Goal: Learn about a topic: Learn about a topic

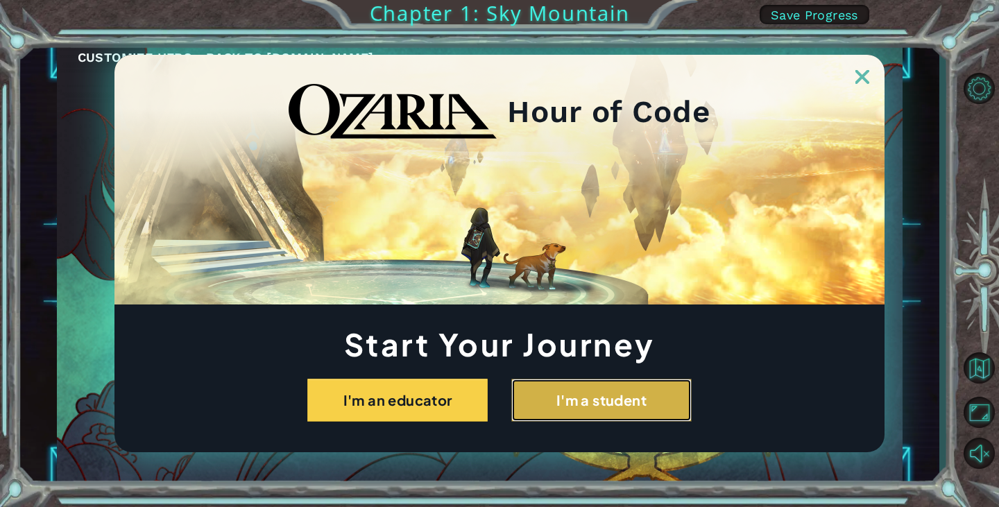
click at [577, 401] on button "I'm a student" at bounding box center [601, 400] width 180 height 43
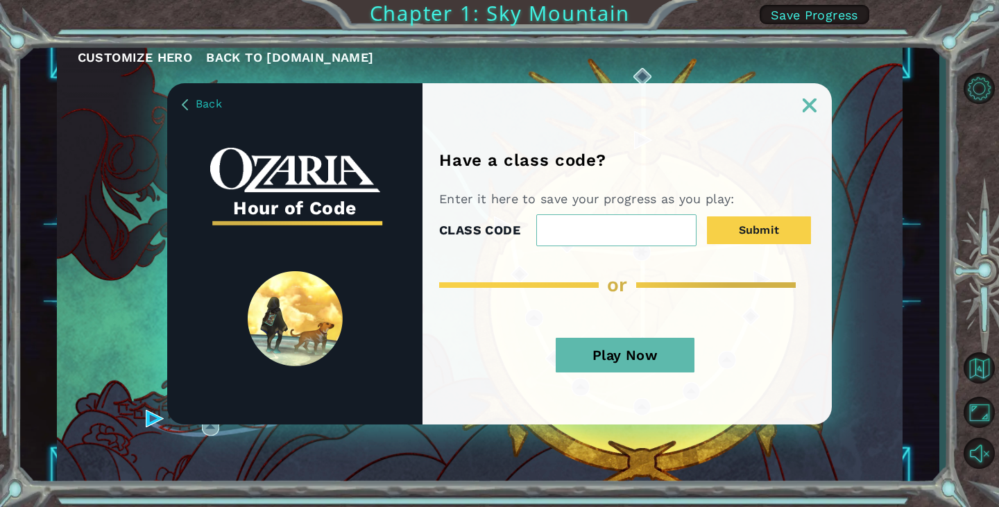
click at [806, 103] on img at bounding box center [810, 106] width 14 height 14
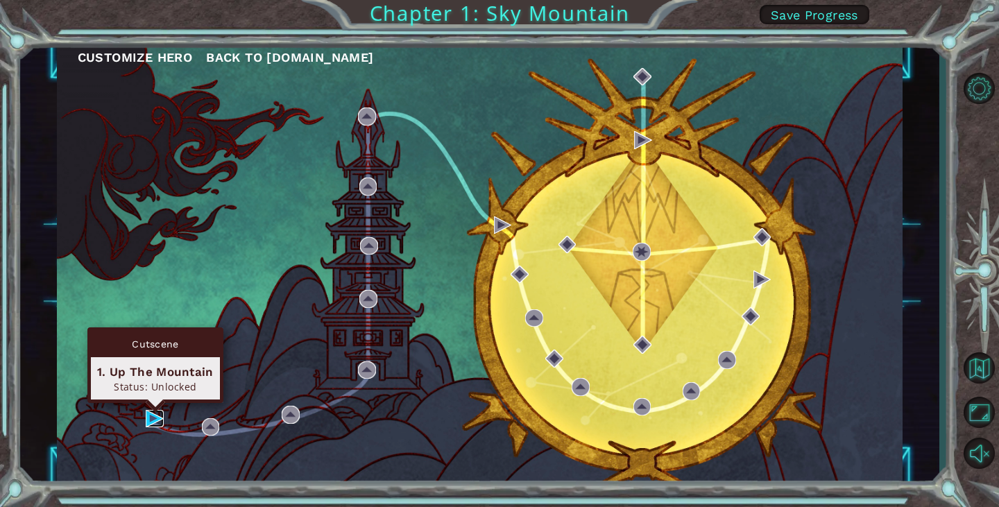
click at [151, 413] on img at bounding box center [155, 419] width 18 height 18
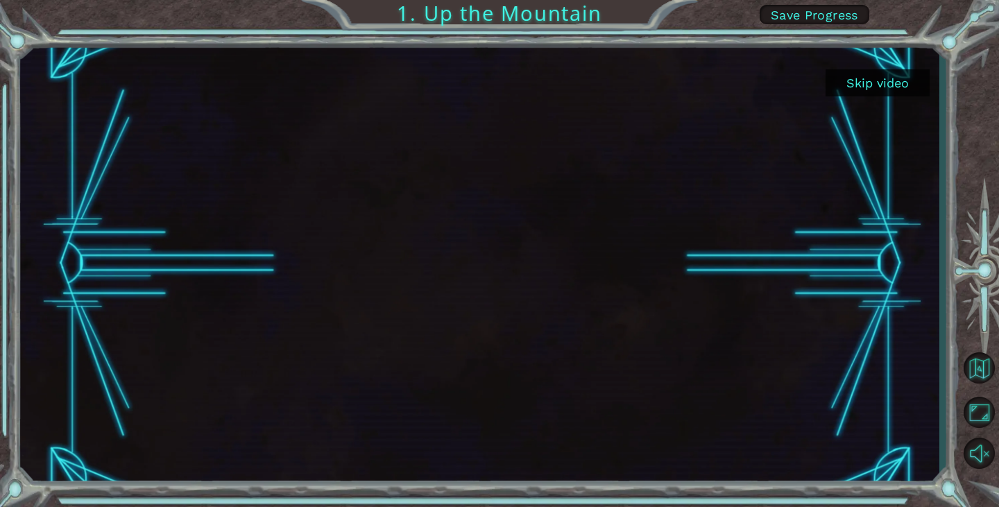
click at [911, 80] on button "Skip video" at bounding box center [878, 82] width 104 height 27
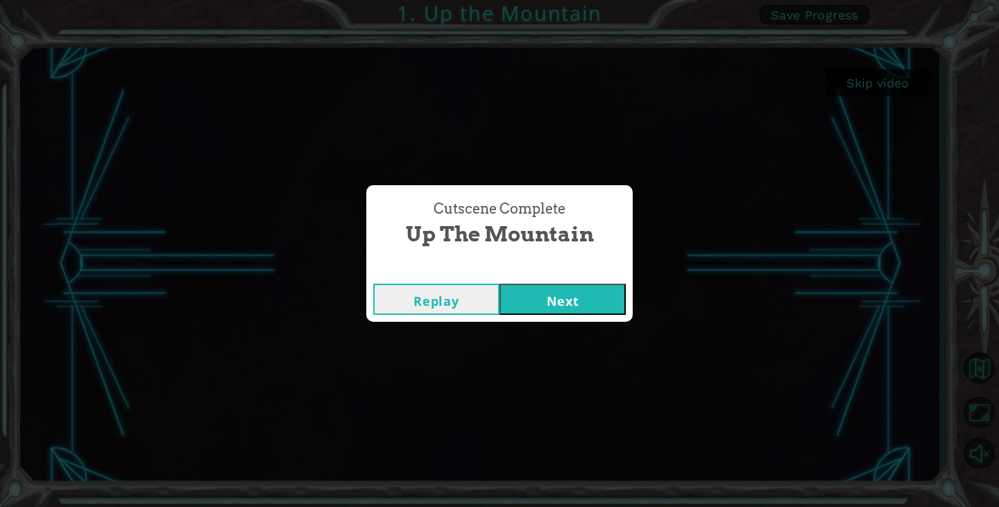
click at [561, 301] on button "Next" at bounding box center [563, 299] width 126 height 31
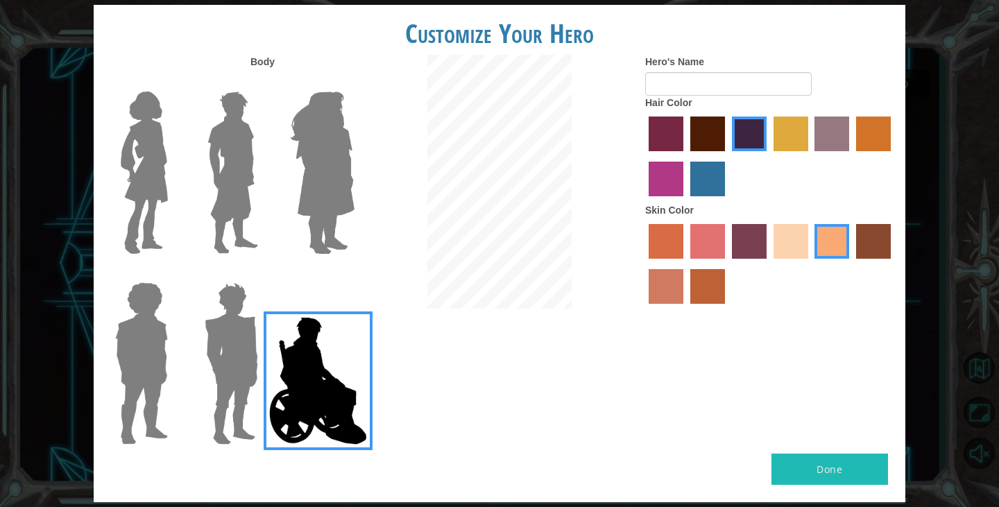
click at [314, 216] on img at bounding box center [322, 172] width 76 height 173
click at [354, 83] on input "Hero Amethyst" at bounding box center [354, 83] width 0 height 0
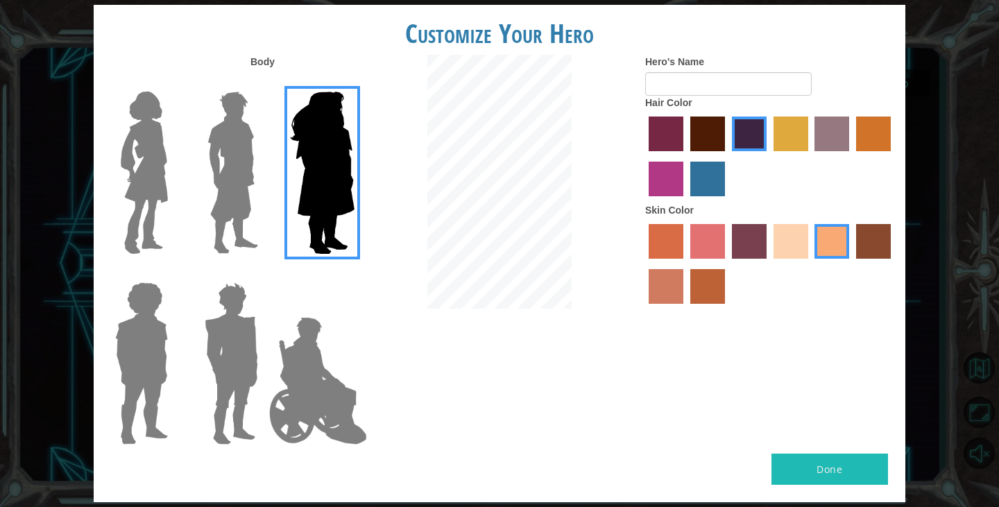
click at [324, 377] on img at bounding box center [318, 381] width 109 height 139
click at [354, 273] on input "Hero Jamie" at bounding box center [354, 273] width 0 height 0
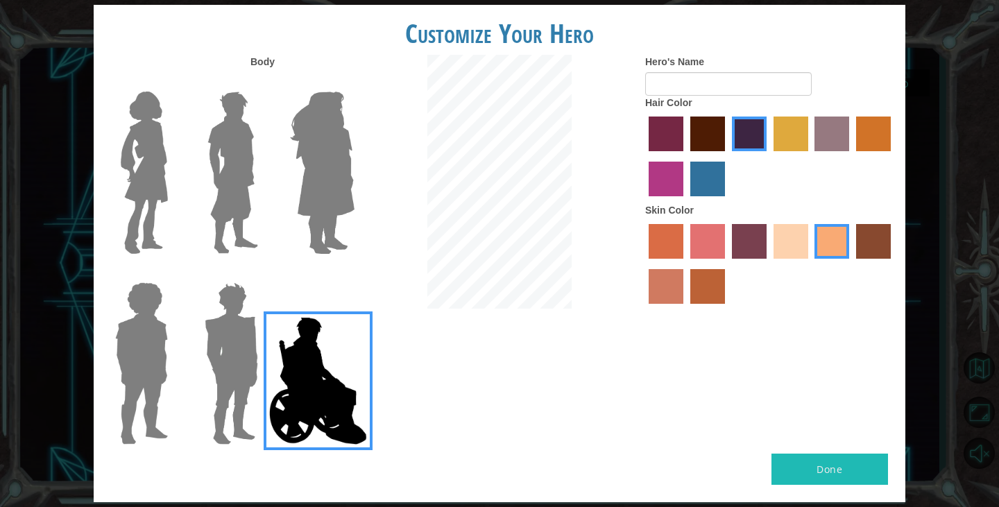
click at [241, 383] on img at bounding box center [231, 363] width 65 height 173
click at [264, 273] on input "Hero Garnet" at bounding box center [264, 273] width 0 height 0
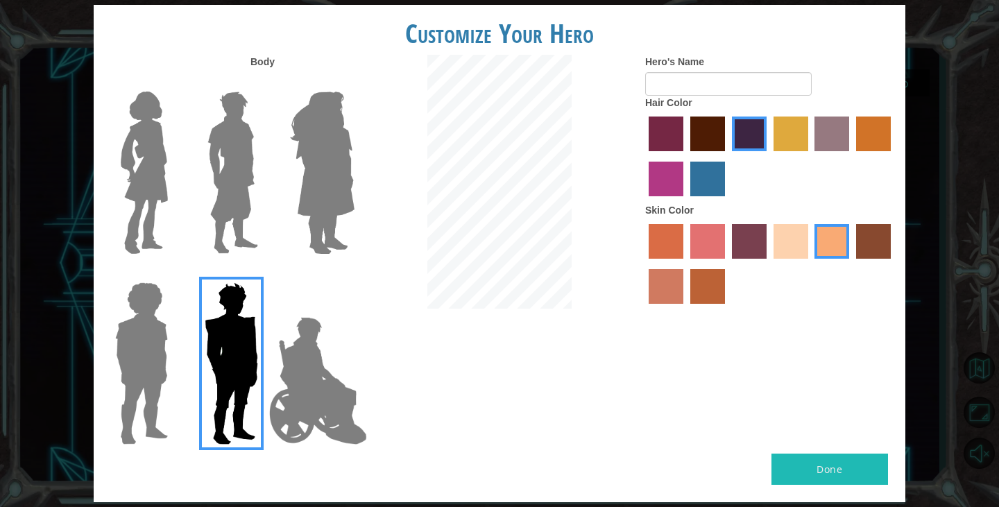
click at [160, 378] on img at bounding box center [142, 363] width 64 height 173
click at [173, 273] on input "Hero Steven" at bounding box center [173, 273] width 0 height 0
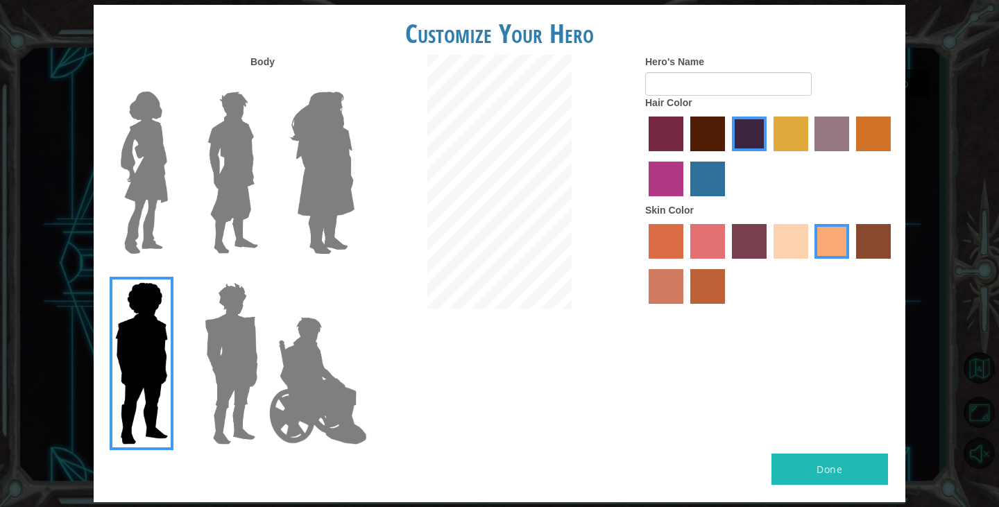
click at [167, 216] on img at bounding box center [144, 172] width 58 height 173
click at [173, 83] on input "Hero Connie" at bounding box center [173, 83] width 0 height 0
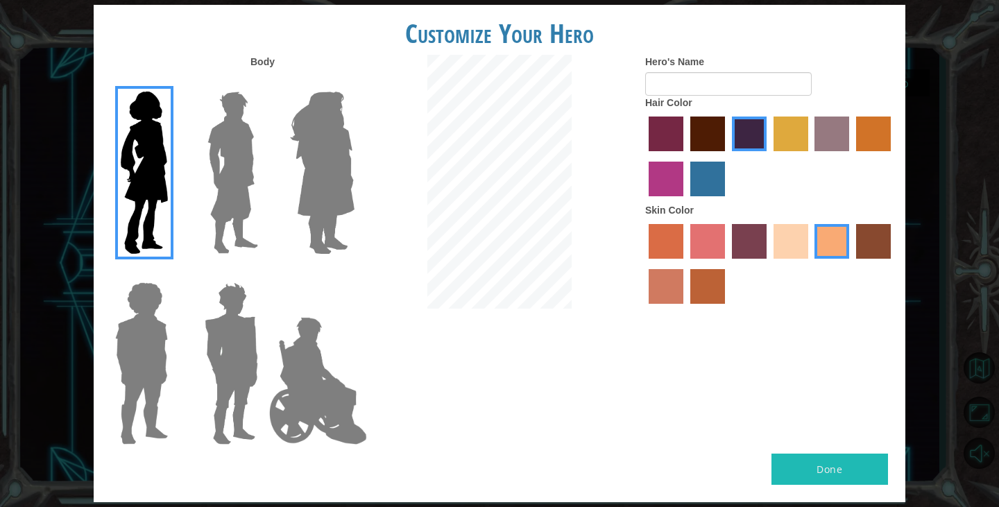
click at [255, 197] on img at bounding box center [233, 172] width 62 height 173
click at [264, 83] on input "Hero Lars" at bounding box center [264, 83] width 0 height 0
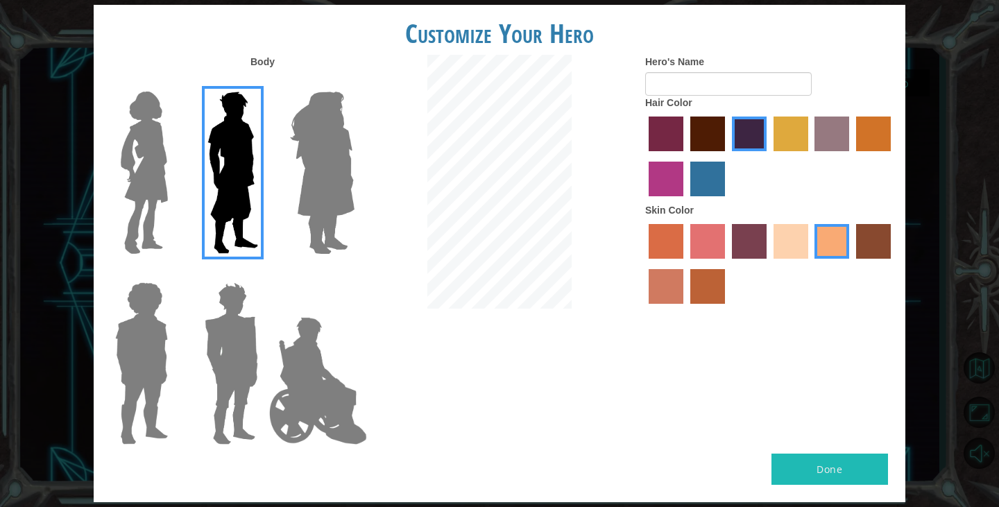
click at [295, 194] on img at bounding box center [322, 172] width 76 height 173
click at [354, 83] on input "Hero Amethyst" at bounding box center [354, 83] width 0 height 0
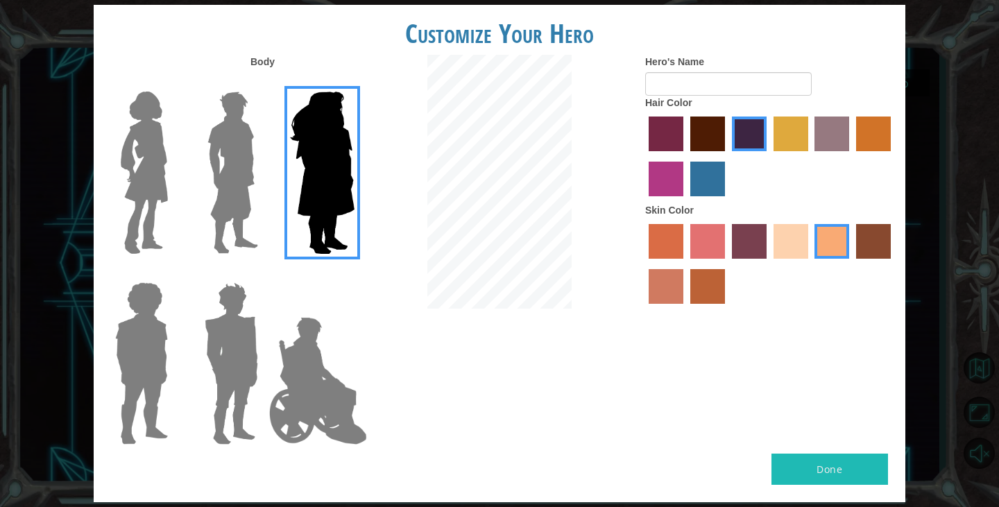
click at [282, 377] on img at bounding box center [318, 381] width 109 height 139
click at [354, 273] on input "Hero Jamie" at bounding box center [354, 273] width 0 height 0
